Goal: Information Seeking & Learning: Learn about a topic

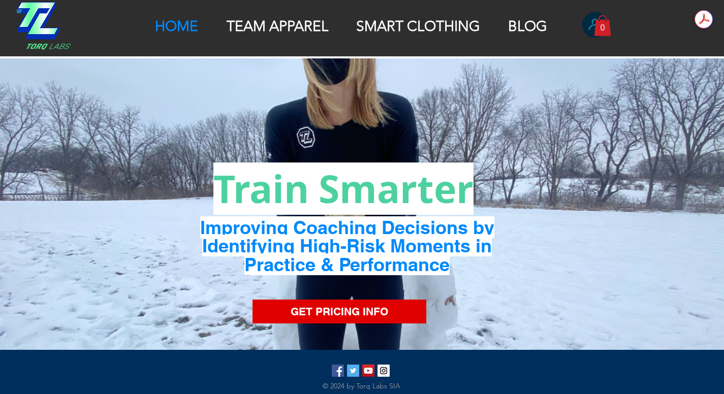
click at [307, 30] on p "TEAM APPAREL" at bounding box center [277, 26] width 112 height 17
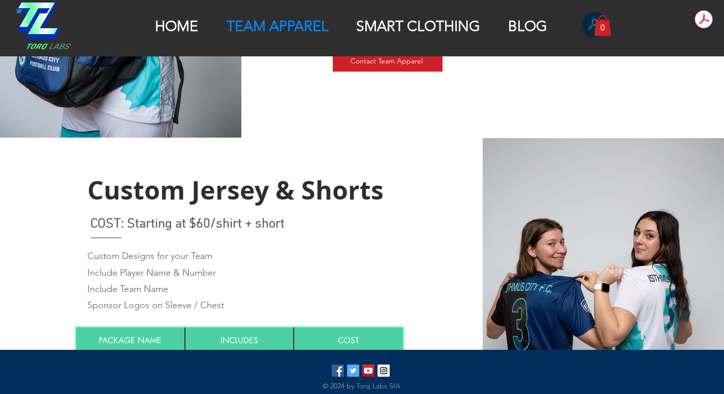
scroll to position [356, 0]
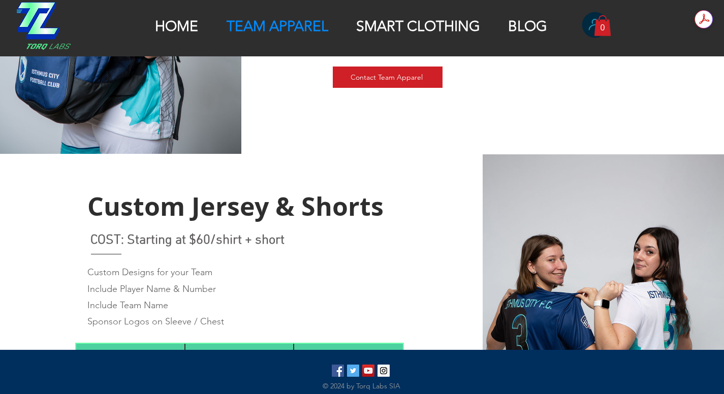
click at [409, 25] on p "SMART CLOTHING" at bounding box center [418, 26] width 134 height 17
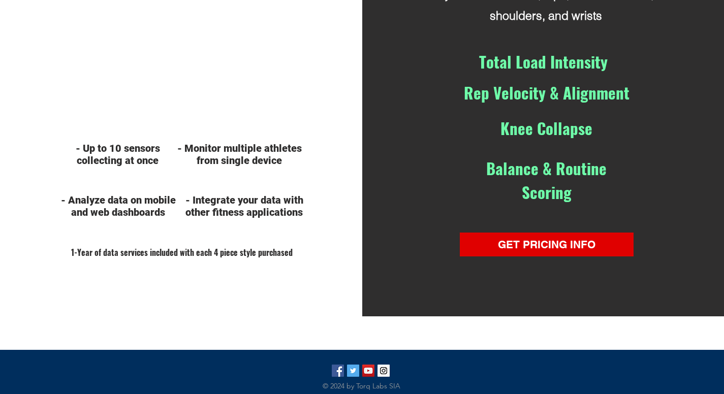
scroll to position [930, 0]
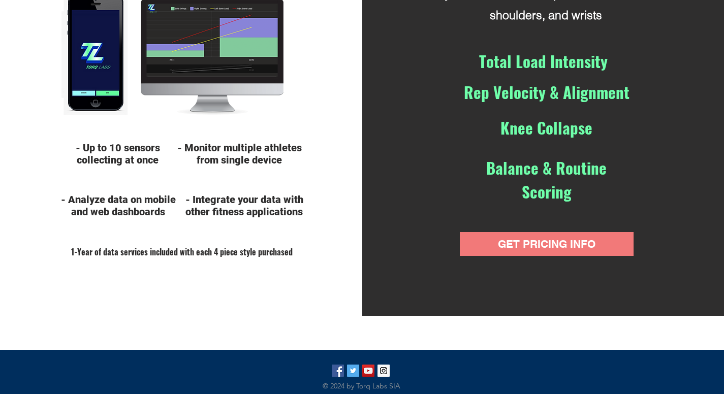
click at [510, 237] on span "GET PRICING INFO" at bounding box center [547, 244] width 98 height 15
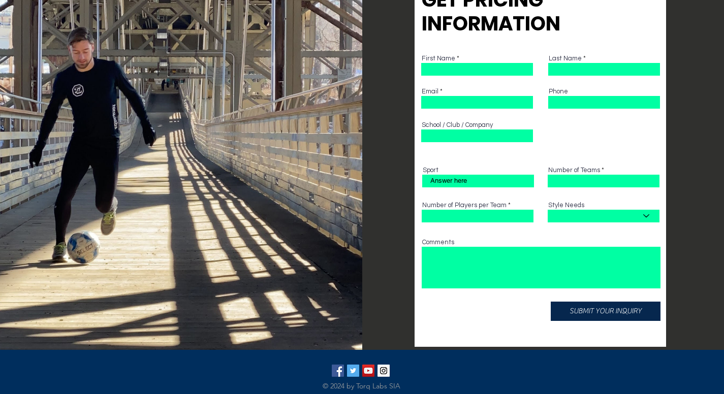
scroll to position [488, 0]
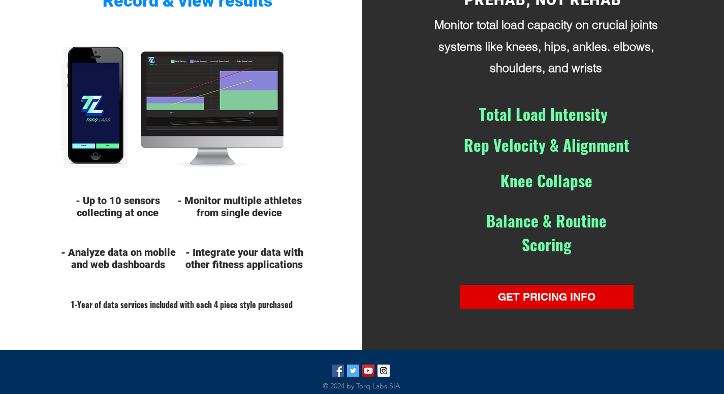
scroll to position [876, 0]
